Goal: Obtain resource: Download file/media

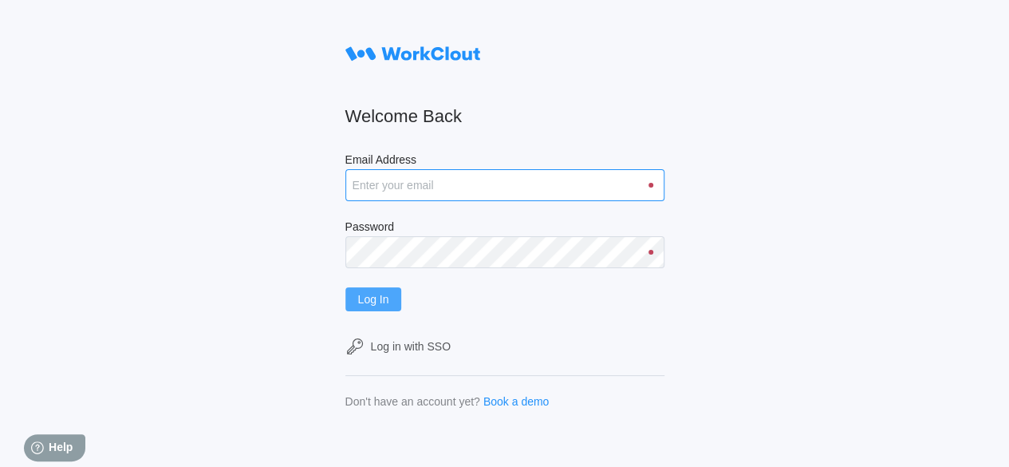
type input "[EMAIL_ADDRESS][DOMAIN_NAME]"
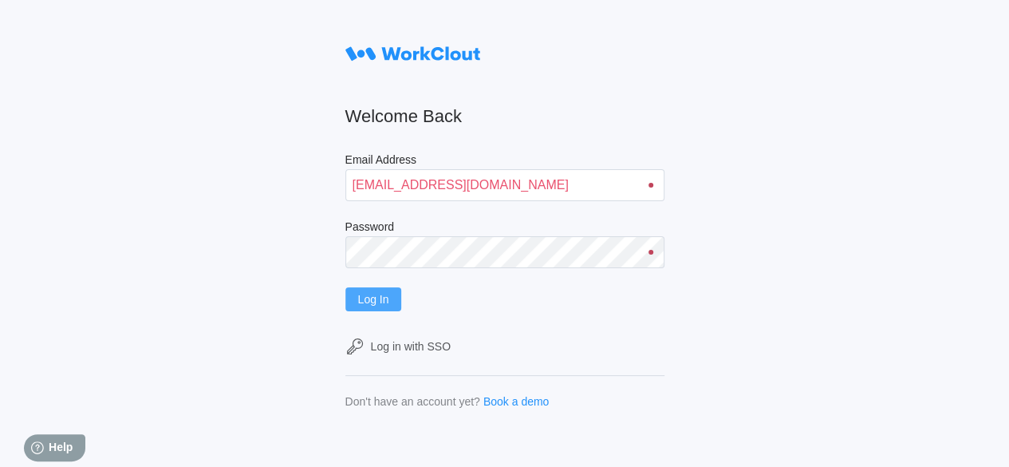
click at [397, 305] on button "Log In" at bounding box center [373, 299] width 57 height 24
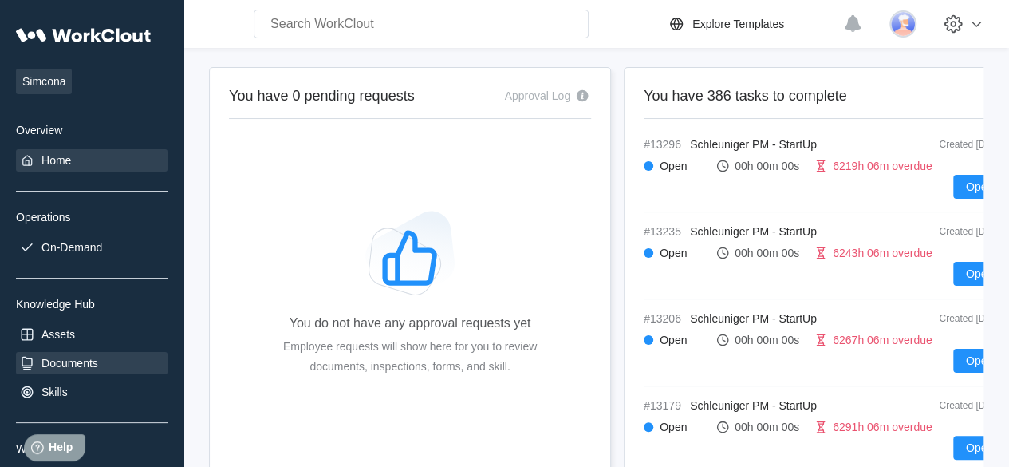
click at [66, 369] on div "Documents" at bounding box center [92, 363] width 152 height 22
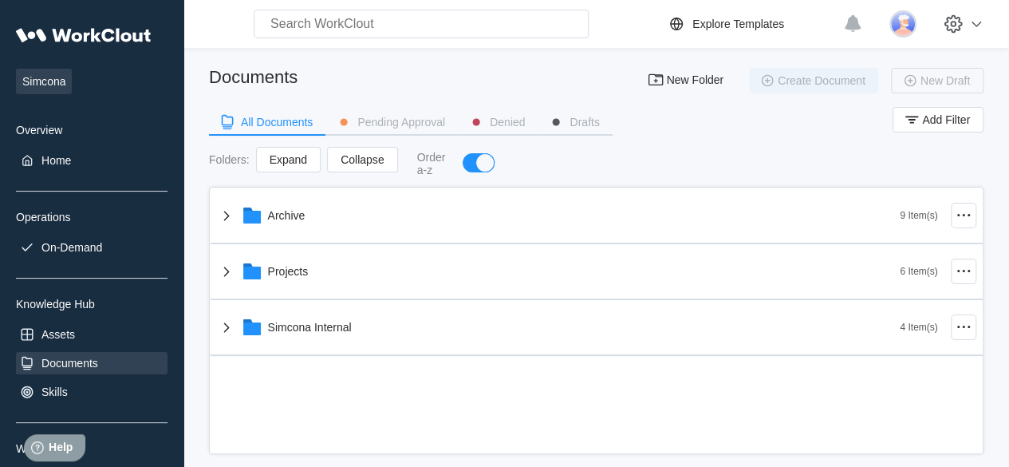
click at [306, 267] on div "Projects" at bounding box center [288, 271] width 41 height 13
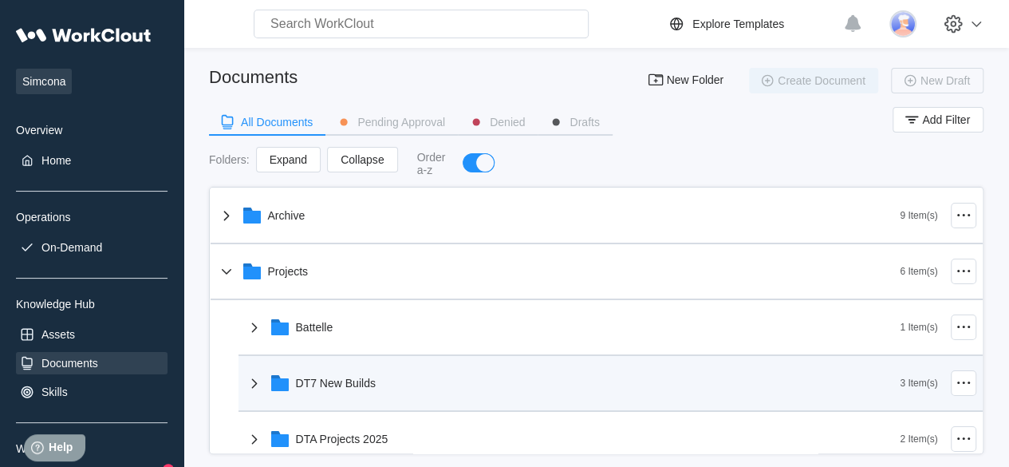
click at [332, 378] on div "DT7 New Builds" at bounding box center [336, 383] width 80 height 13
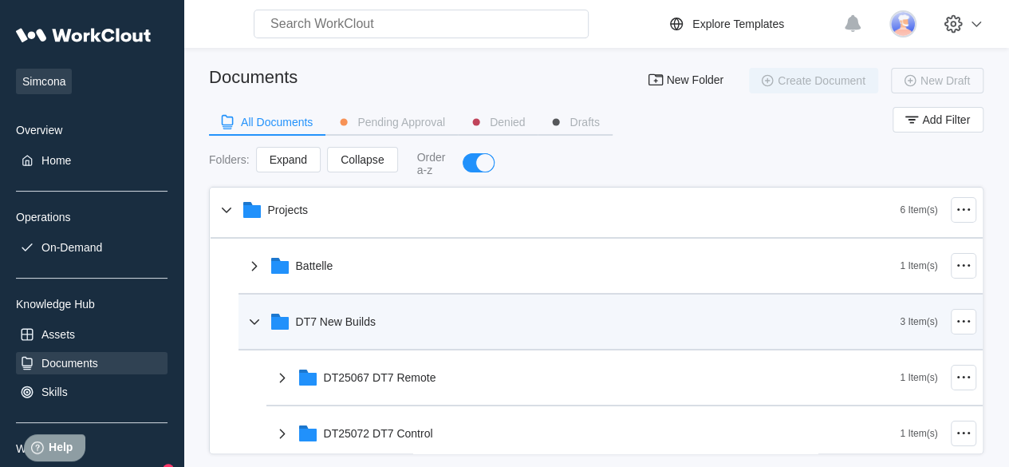
scroll to position [77, 0]
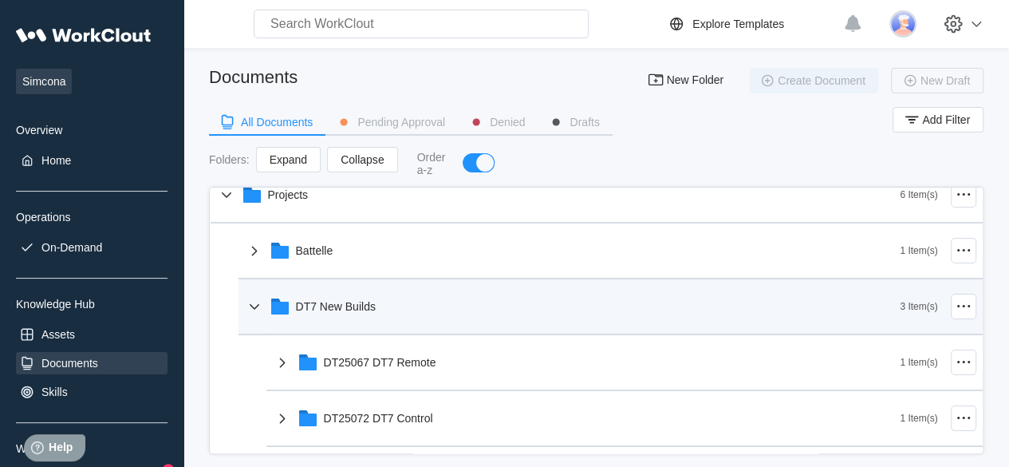
click at [359, 409] on div "DT25072 DT7 Control" at bounding box center [587, 417] width 628 height 41
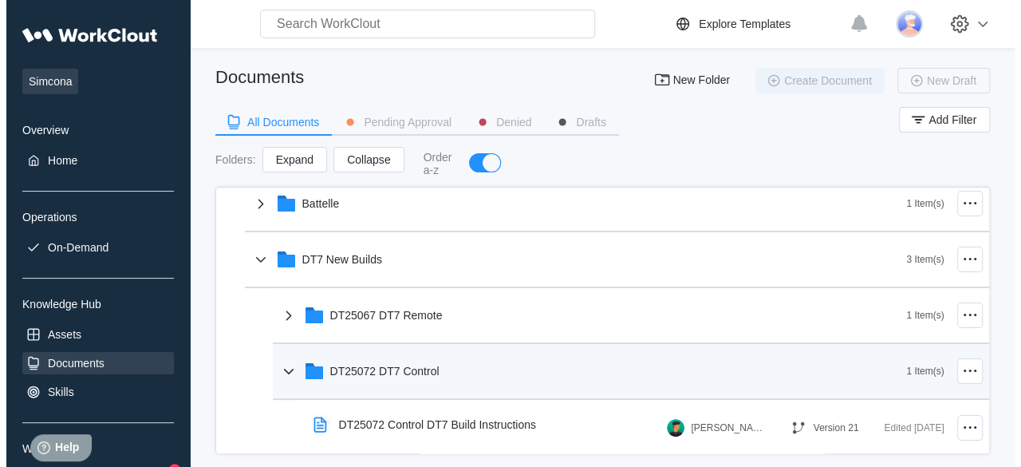
scroll to position [132, 0]
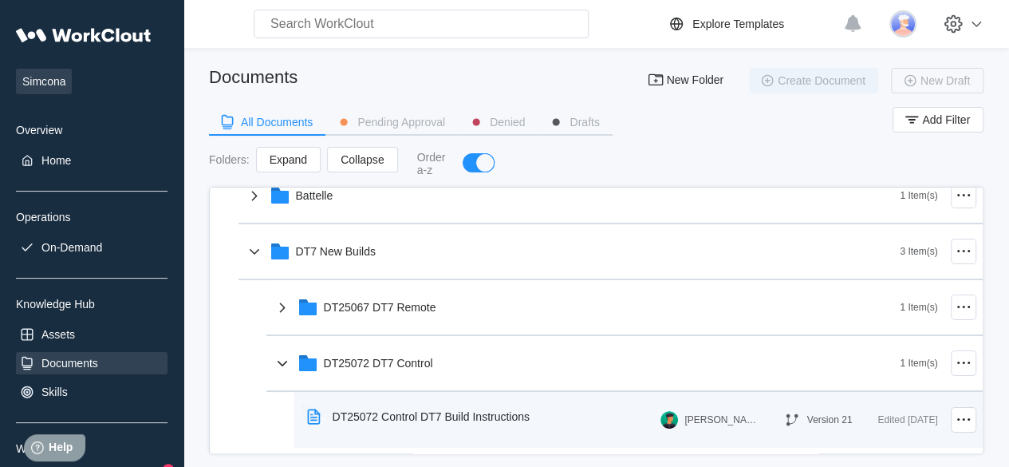
click at [428, 404] on div "DT25072 Control DT7 Build Instructions" at bounding box center [422, 416] width 242 height 37
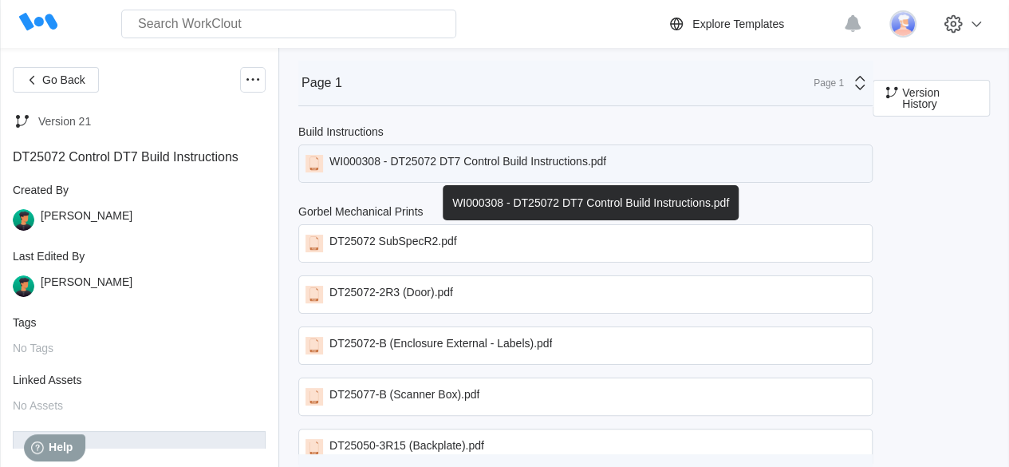
click at [473, 176] on div "WI000308 - DT25072 DT7 Control Build Instructions.pdf" at bounding box center [585, 163] width 574 height 38
